Goal: Use online tool/utility: Utilize a website feature to perform a specific function

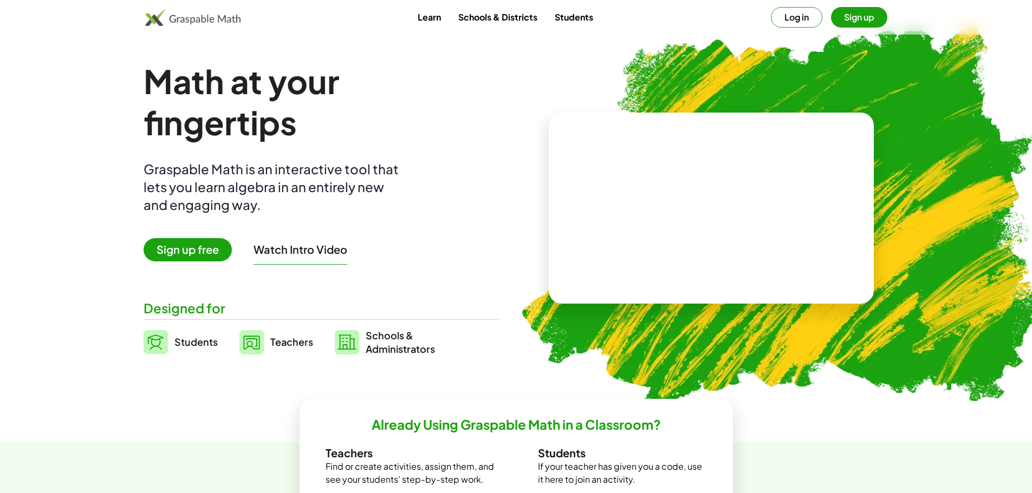
click at [193, 342] on span "Students" at bounding box center [195, 342] width 43 height 12
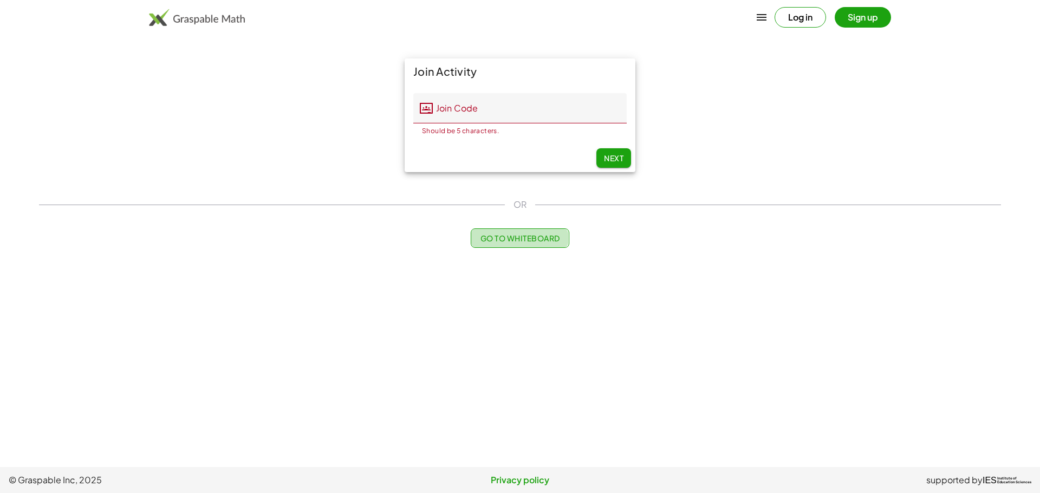
click at [559, 242] on span "Go to Whiteboard" at bounding box center [520, 238] width 80 height 10
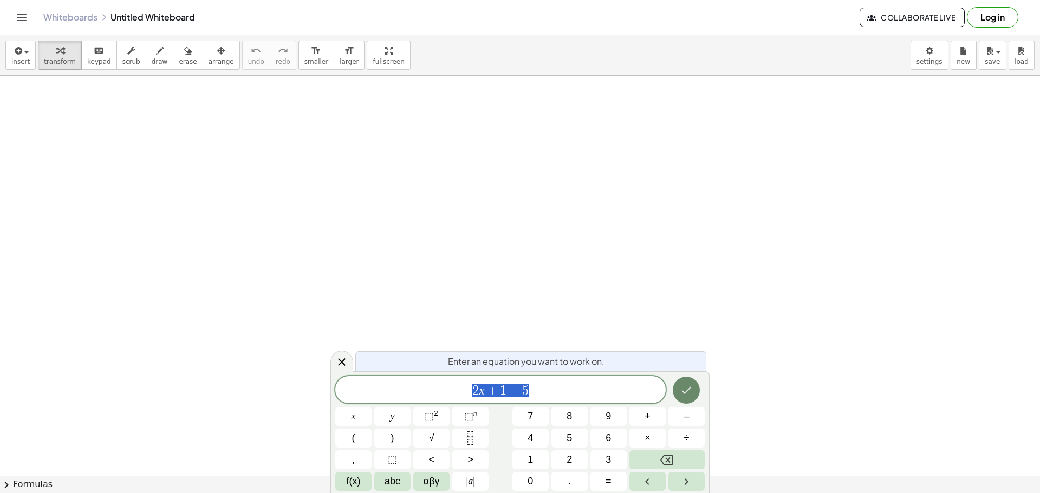
scroll to position [161, 0]
click at [691, 386] on icon "Done" at bounding box center [686, 390] width 13 height 13
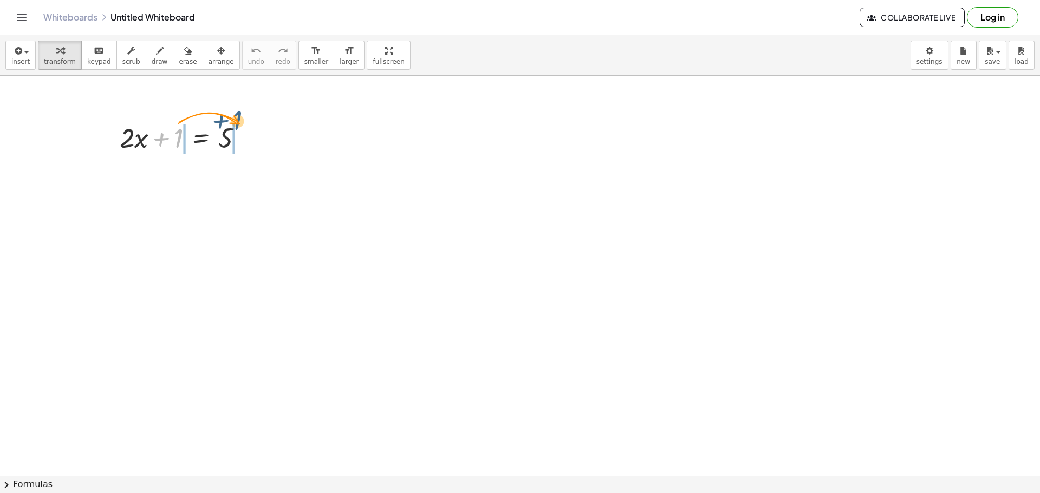
drag, startPoint x: 174, startPoint y: 139, endPoint x: 239, endPoint y: 127, distance: 65.6
click at [239, 127] on div at bounding box center [185, 137] width 143 height 37
drag, startPoint x: 140, startPoint y: 183, endPoint x: 177, endPoint y: 185, distance: 36.4
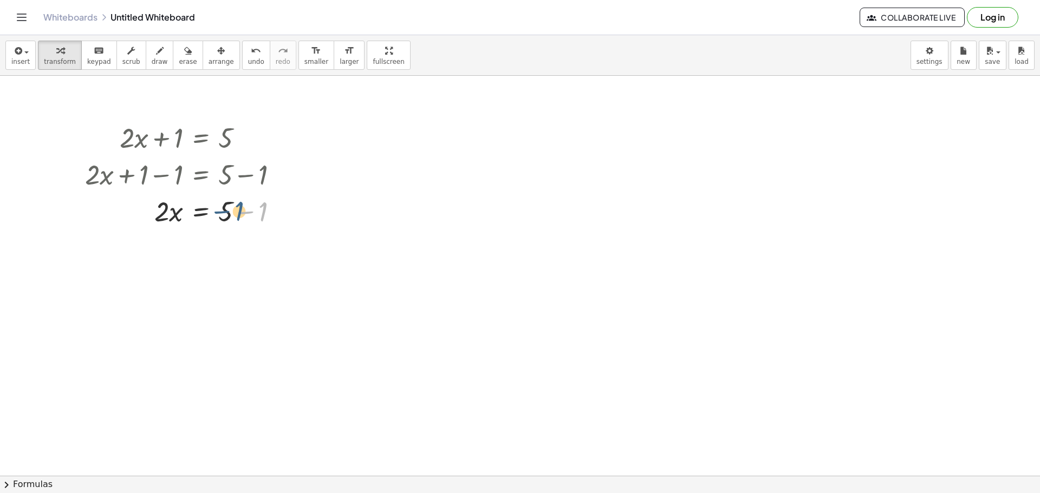
drag, startPoint x: 267, startPoint y: 219, endPoint x: 238, endPoint y: 220, distance: 29.3
click at [240, 219] on div at bounding box center [186, 210] width 212 height 37
drag, startPoint x: 262, startPoint y: 211, endPoint x: 218, endPoint y: 217, distance: 44.2
drag, startPoint x: 229, startPoint y: 253, endPoint x: 157, endPoint y: 260, distance: 72.9
click at [157, 260] on div at bounding box center [186, 247] width 212 height 37
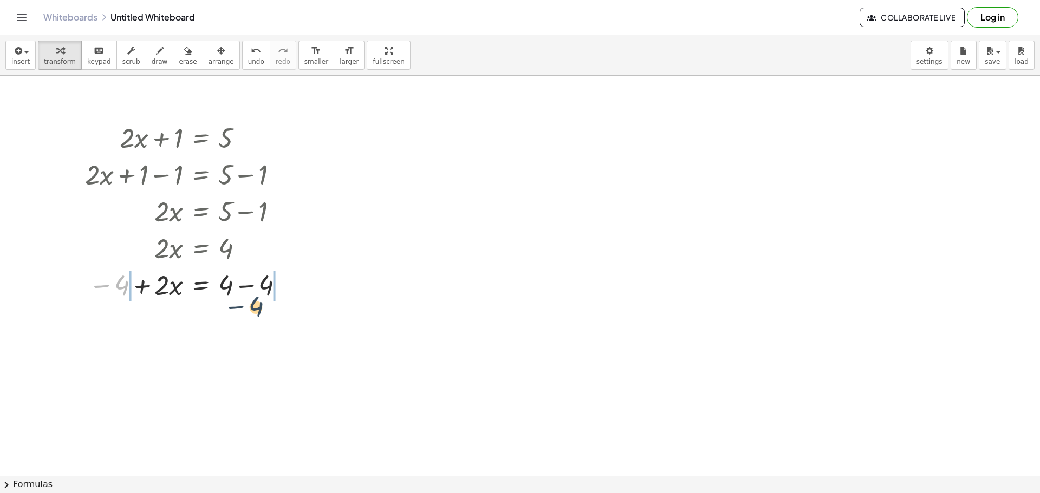
drag, startPoint x: 121, startPoint y: 283, endPoint x: 297, endPoint y: 298, distance: 177.2
drag, startPoint x: 84, startPoint y: 288, endPoint x: 107, endPoint y: 290, distance: 22.3
click at [107, 290] on div at bounding box center [188, 284] width 290 height 37
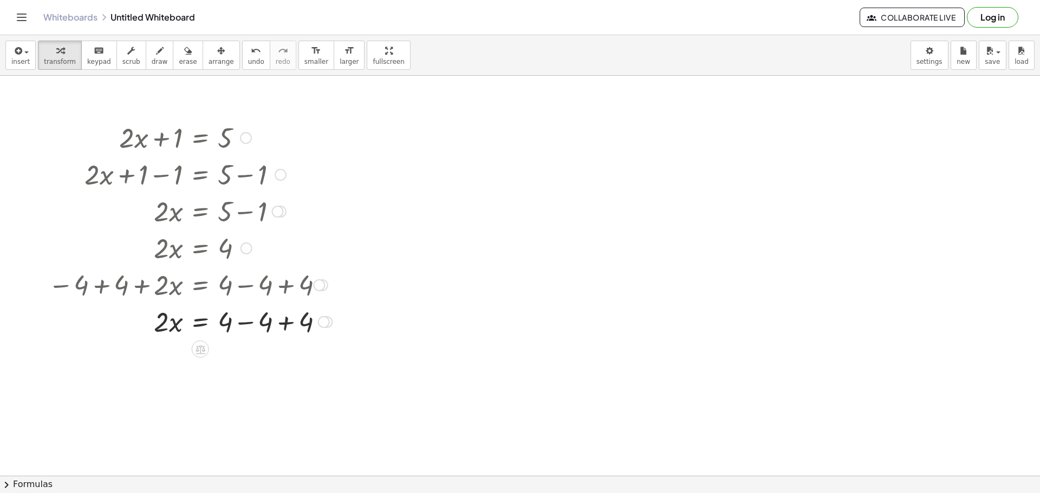
drag, startPoint x: 302, startPoint y: 326, endPoint x: 274, endPoint y: 327, distance: 28.2
click at [276, 327] on div at bounding box center [190, 321] width 295 height 37
click at [299, 322] on div at bounding box center [190, 321] width 295 height 37
click at [245, 360] on div at bounding box center [243, 359] width 12 height 12
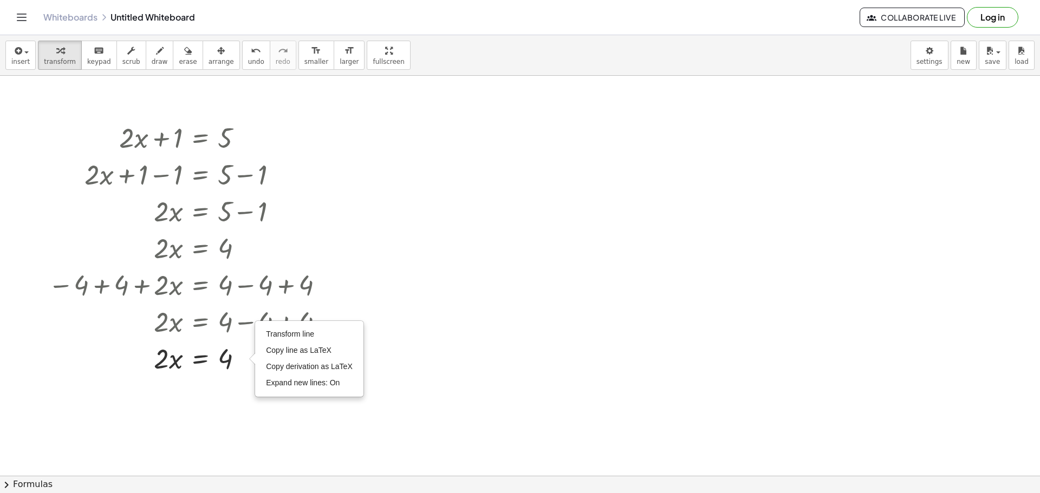
click at [239, 413] on div at bounding box center [520, 349] width 1040 height 871
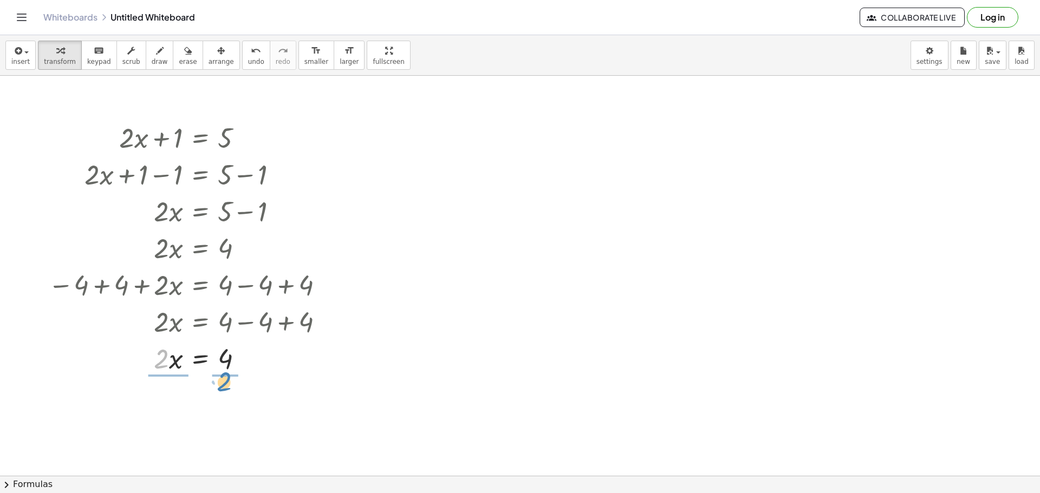
drag, startPoint x: 156, startPoint y: 357, endPoint x: 219, endPoint y: 379, distance: 66.8
click at [256, 408] on div at bounding box center [251, 405] width 12 height 12
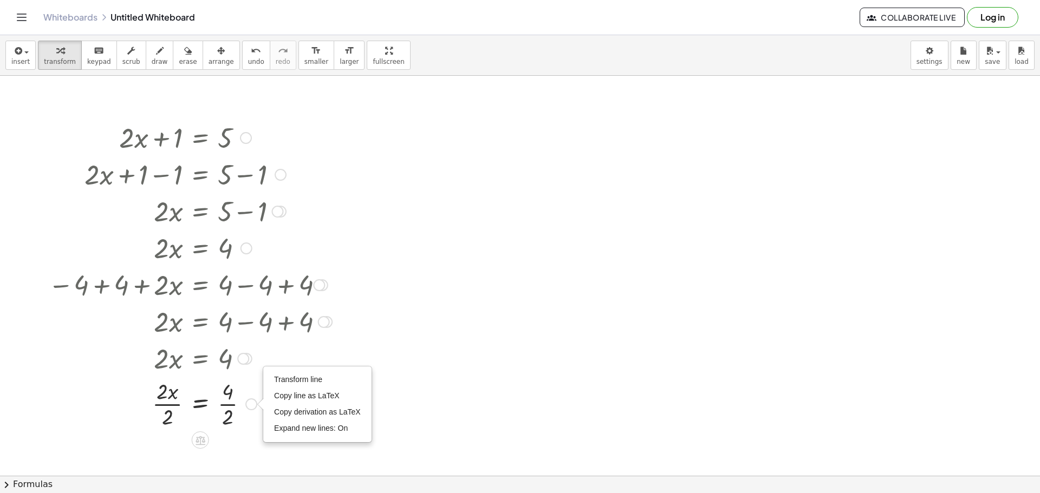
click at [235, 430] on div at bounding box center [190, 403] width 295 height 54
click at [169, 402] on div at bounding box center [190, 403] width 295 height 54
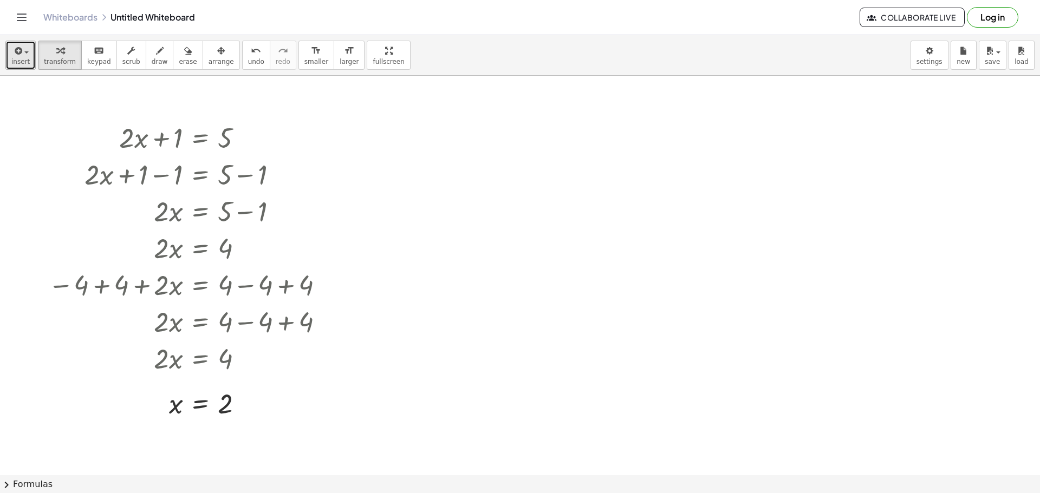
click at [7, 50] on button "insert" at bounding box center [20, 55] width 30 height 29
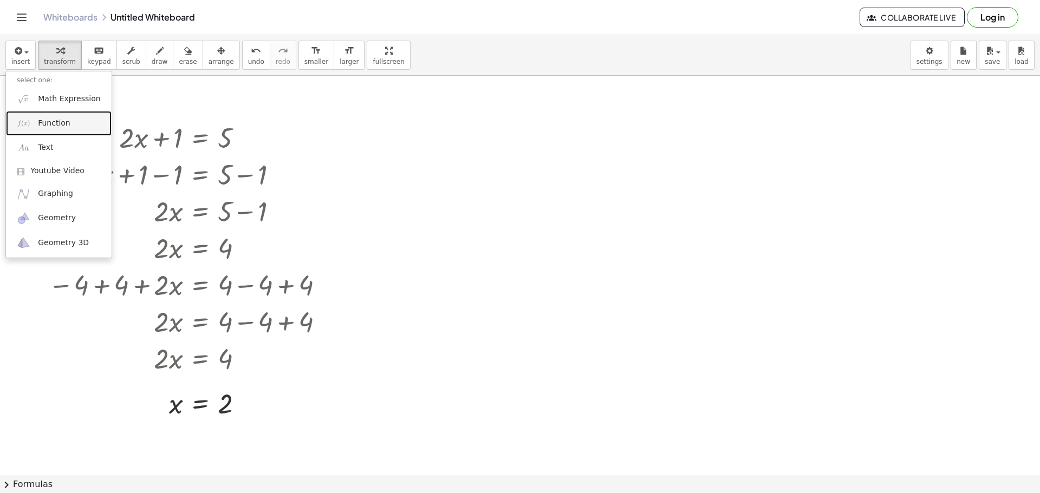
click at [80, 124] on link "Function" at bounding box center [59, 123] width 106 height 24
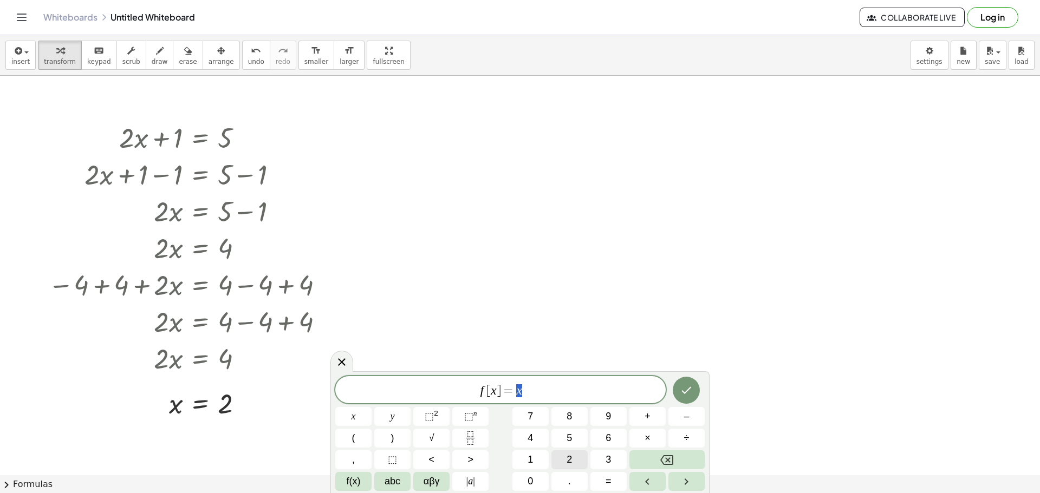
click at [576, 461] on button "2" at bounding box center [569, 460] width 36 height 19
click at [350, 412] on button "x" at bounding box center [353, 416] width 36 height 19
click at [642, 418] on button "+" at bounding box center [647, 416] width 36 height 19
click at [568, 428] on div "f [ x ] = 2 x + x y ⬚ 2 ⬚ n 7 8 9 + – ( ) √ 4 5 6 × ÷ , ⬚ < > 1 2 3 f(x) abc αβ…" at bounding box center [519, 433] width 369 height 115
click at [572, 421] on button "8" at bounding box center [569, 416] width 36 height 19
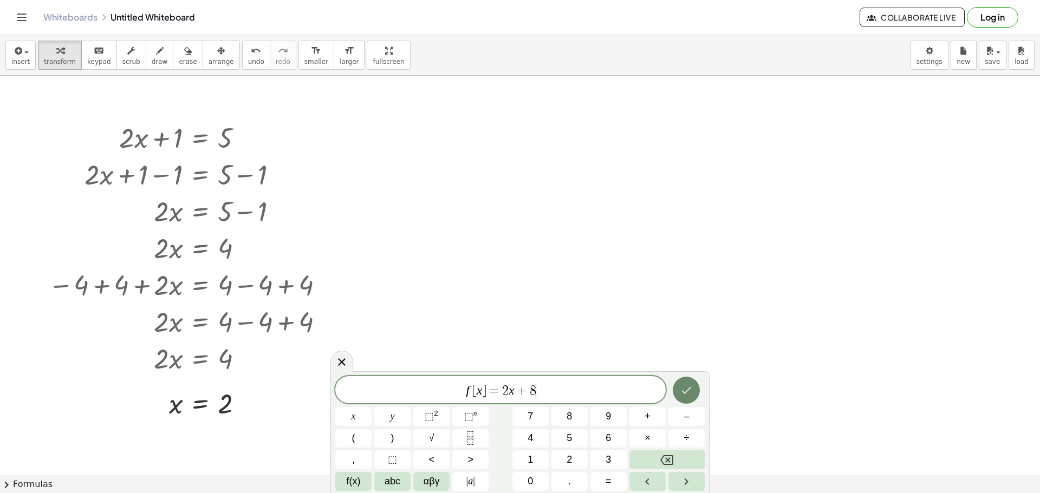
click at [692, 388] on icon "Done" at bounding box center [686, 390] width 13 height 13
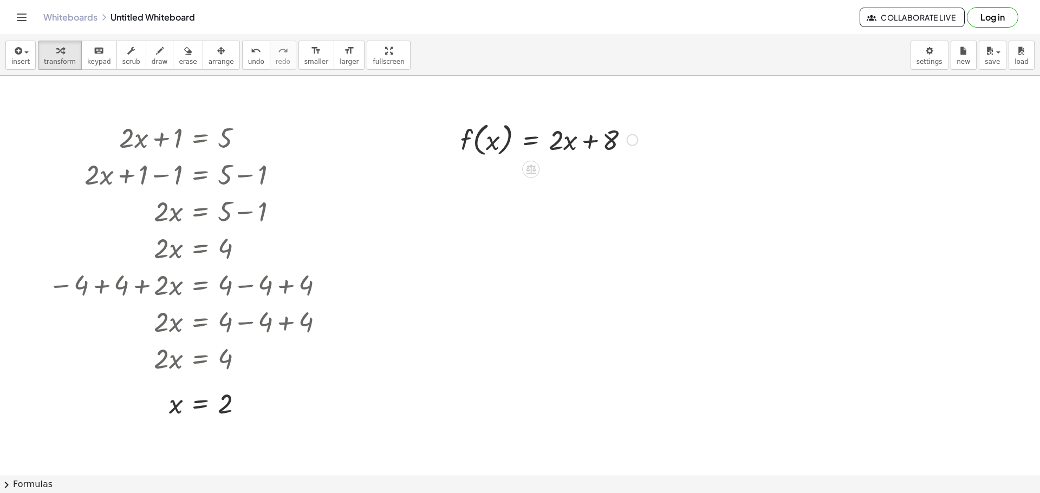
click at [568, 143] on div at bounding box center [549, 139] width 188 height 41
click at [486, 145] on div at bounding box center [549, 139] width 188 height 41
click at [496, 139] on div at bounding box center [549, 139] width 188 height 41
click at [533, 172] on icon at bounding box center [530, 169] width 11 height 11
click at [557, 142] on div at bounding box center [549, 139] width 188 height 41
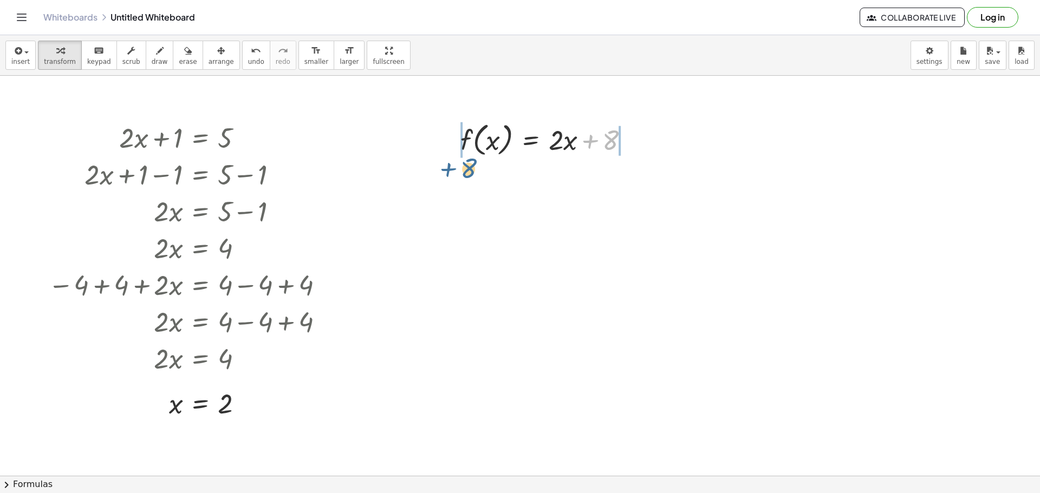
drag, startPoint x: 611, startPoint y: 137, endPoint x: 473, endPoint y: 142, distance: 138.7
click at [473, 142] on div at bounding box center [549, 139] width 188 height 41
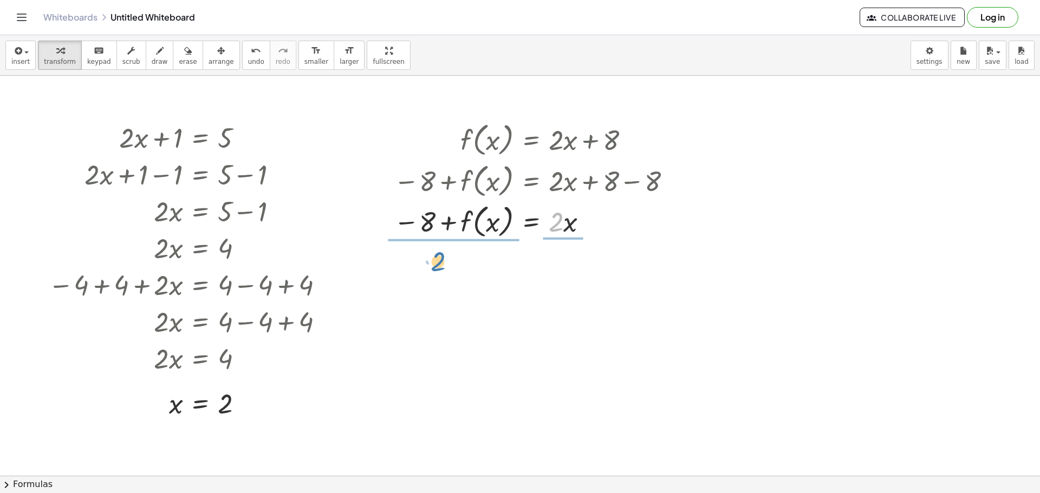
drag, startPoint x: 555, startPoint y: 224, endPoint x: 432, endPoint y: 256, distance: 127.0
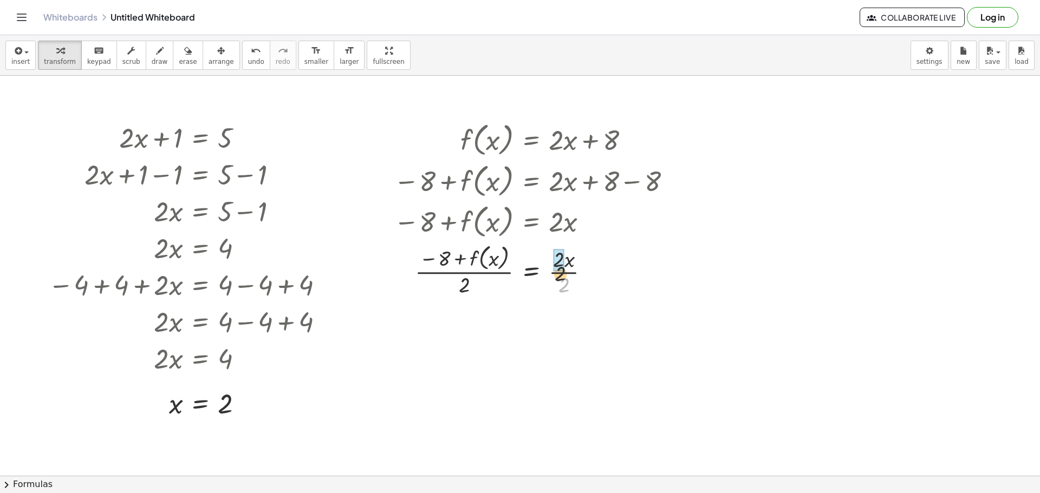
drag, startPoint x: 561, startPoint y: 282, endPoint x: 554, endPoint y: 261, distance: 22.3
click at [470, 285] on div at bounding box center [542, 270] width 309 height 57
drag, startPoint x: 464, startPoint y: 337, endPoint x: 440, endPoint y: 308, distance: 38.1
click at [440, 308] on div at bounding box center [534, 326] width 292 height 57
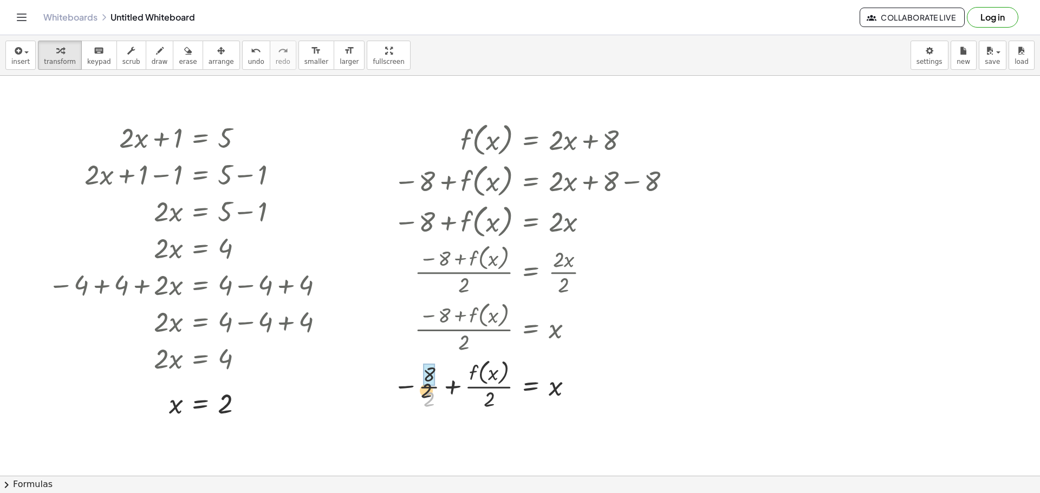
drag, startPoint x: 431, startPoint y: 399, endPoint x: 427, endPoint y: 382, distance: 16.7
drag, startPoint x: 490, startPoint y: 401, endPoint x: 486, endPoint y: 377, distance: 24.1
click at [486, 377] on div at bounding box center [534, 384] width 292 height 57
click at [179, 56] on div "button" at bounding box center [188, 50] width 18 height 13
click at [184, 149] on div at bounding box center [520, 349] width 1040 height 871
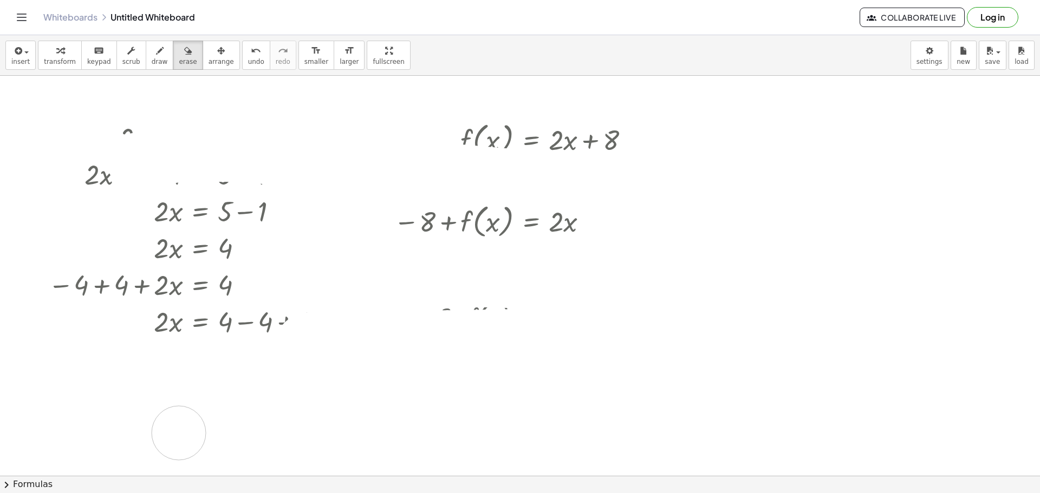
drag, startPoint x: 179, startPoint y: 432, endPoint x: 173, endPoint y: 422, distance: 11.2
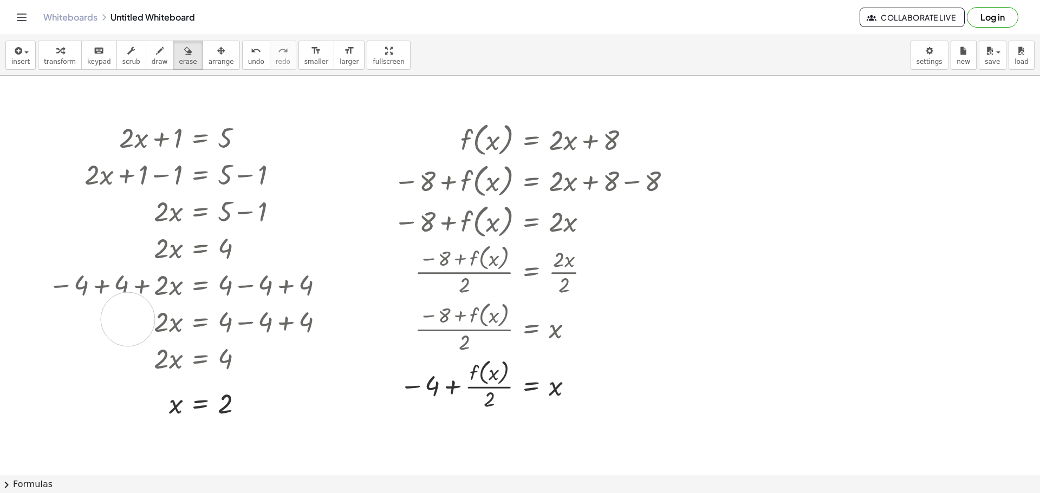
drag, startPoint x: 173, startPoint y: 422, endPoint x: 119, endPoint y: 296, distance: 137.8
click at [127, 319] on div at bounding box center [520, 349] width 1040 height 871
click at [179, 61] on span "erase" at bounding box center [188, 62] width 18 height 8
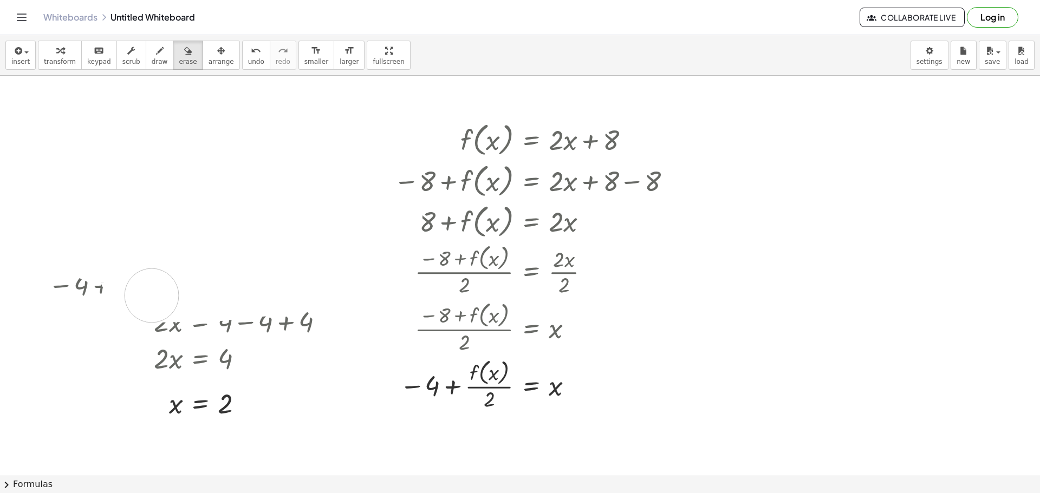
drag, startPoint x: 243, startPoint y: 136, endPoint x: 395, endPoint y: 305, distance: 227.4
click at [396, 305] on div at bounding box center [520, 349] width 1040 height 871
drag, startPoint x: 367, startPoint y: 320, endPoint x: 152, endPoint y: 217, distance: 238.6
click at [149, 222] on div at bounding box center [520, 349] width 1040 height 871
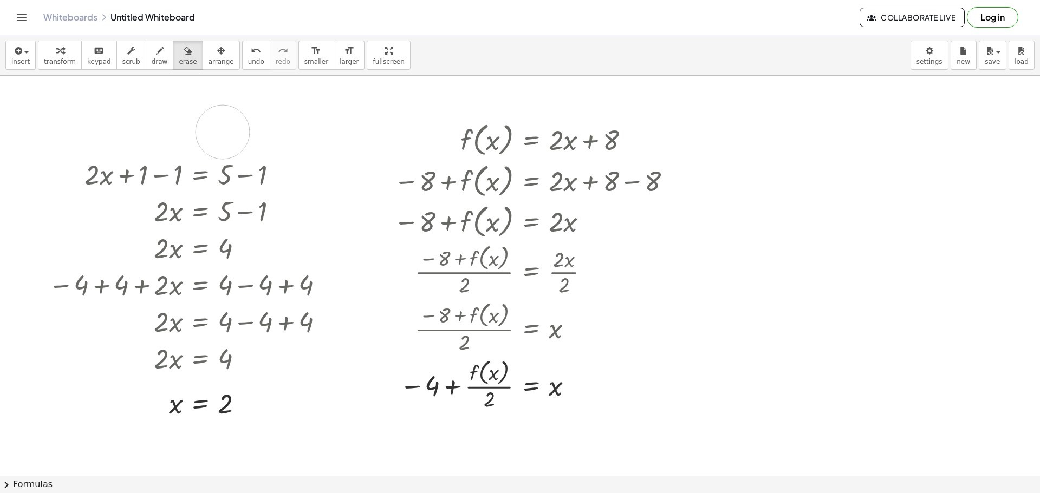
drag, startPoint x: 128, startPoint y: 133, endPoint x: 343, endPoint y: 141, distance: 215.2
click at [343, 141] on div at bounding box center [520, 349] width 1040 height 871
click at [248, 62] on span "undo" at bounding box center [256, 62] width 16 height 8
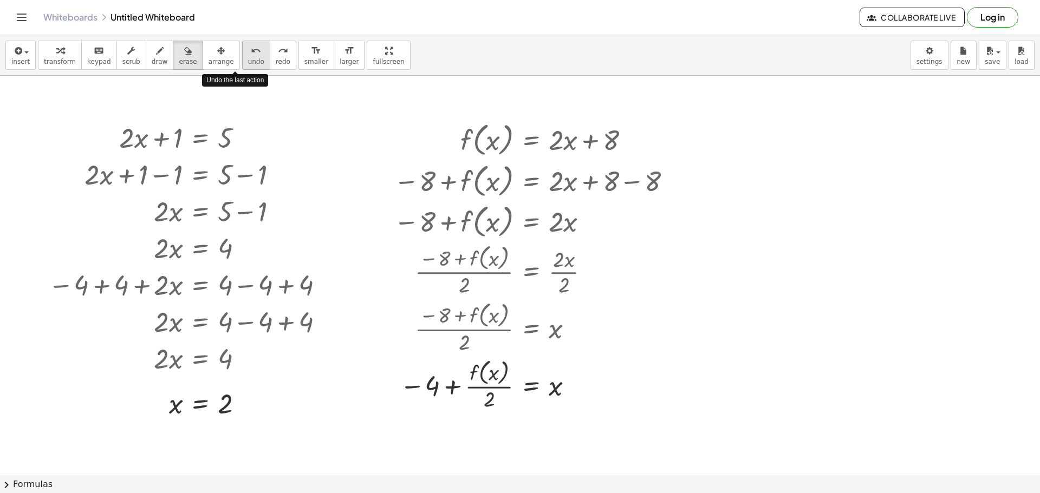
click at [248, 62] on span "undo" at bounding box center [256, 62] width 16 height 8
